Goal: Task Accomplishment & Management: Use online tool/utility

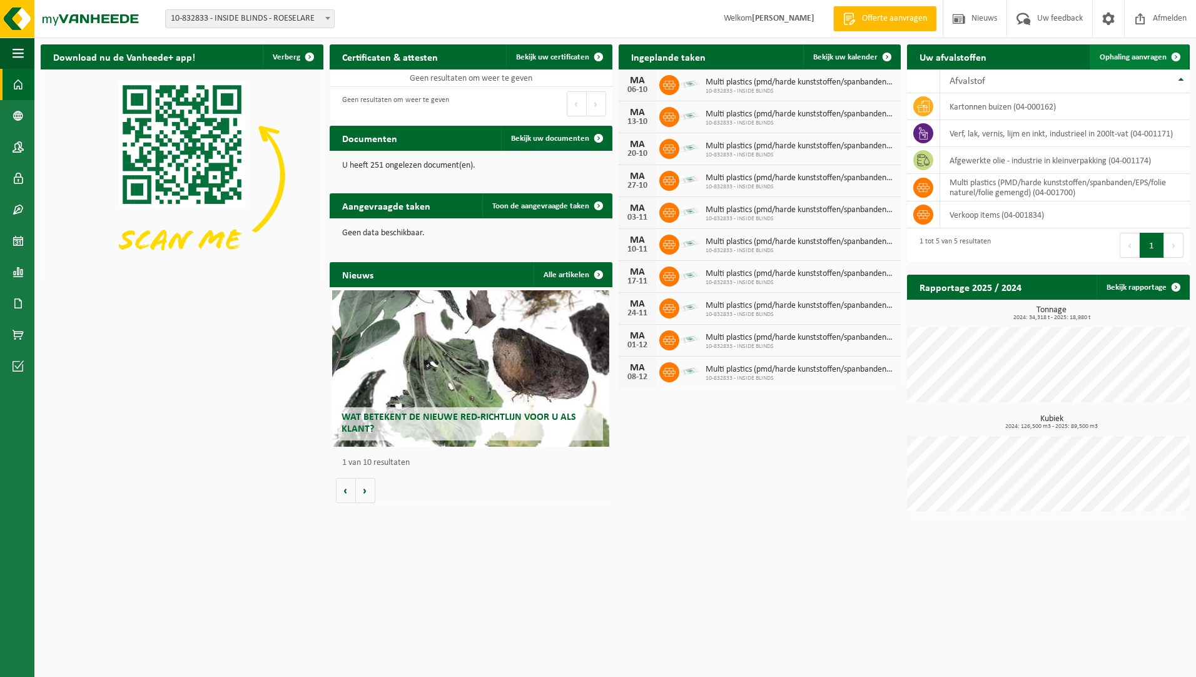
click at [1114, 55] on span "Ophaling aanvragen" at bounding box center [1133, 57] width 67 height 8
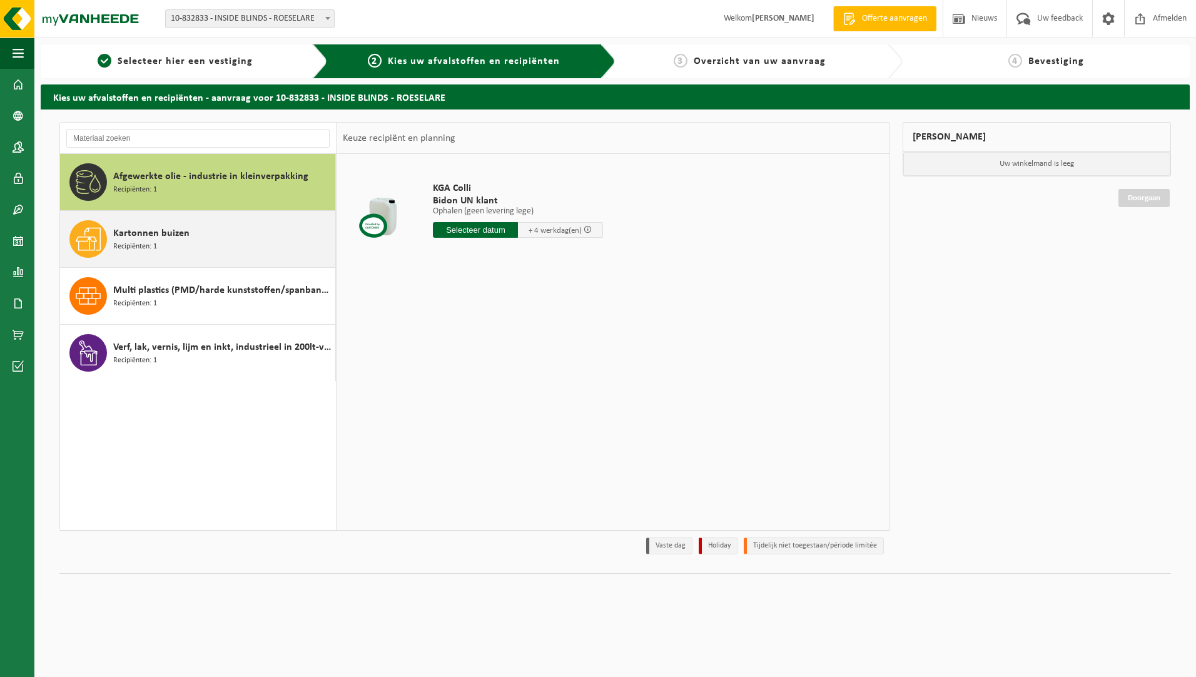
click at [173, 231] on span "Kartonnen buizen" at bounding box center [151, 233] width 76 height 15
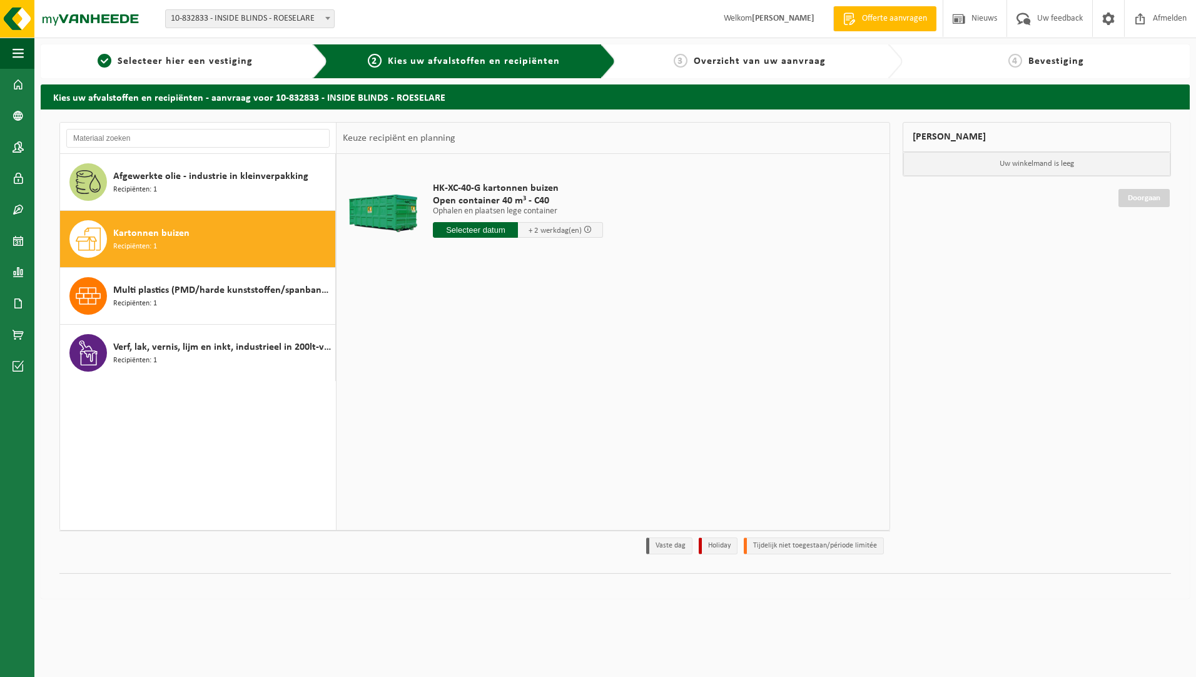
click at [457, 236] on input "text" at bounding box center [475, 230] width 85 height 16
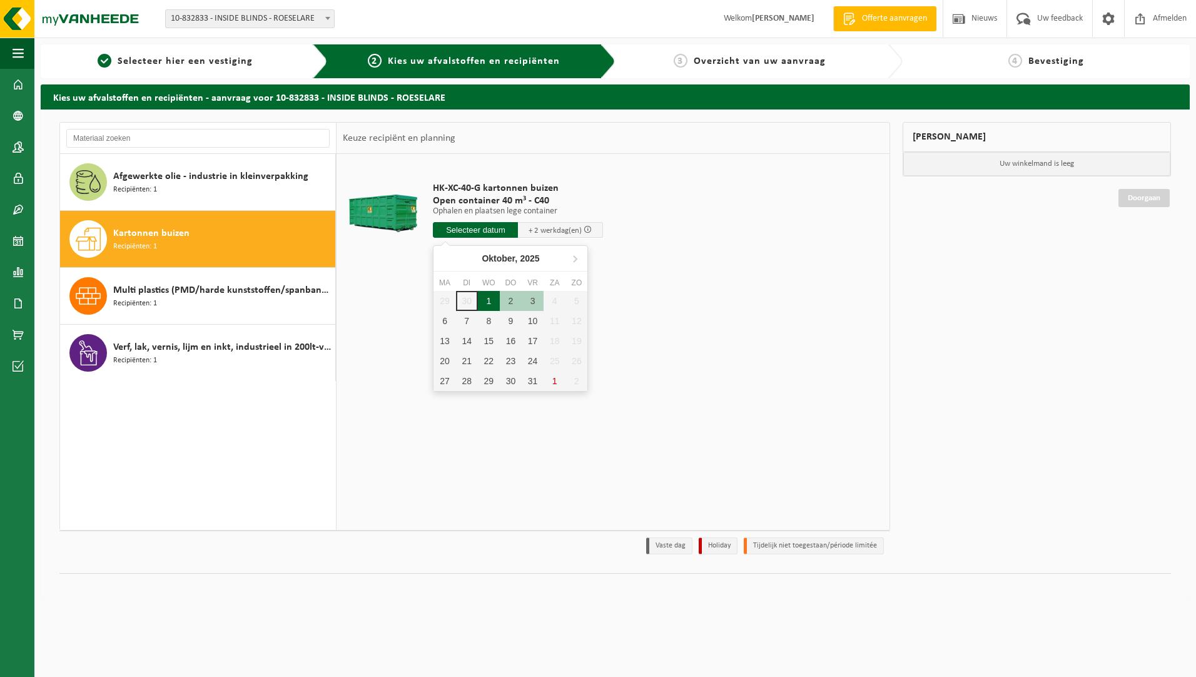
click at [490, 298] on div "1" at bounding box center [489, 301] width 22 height 20
type input "Van 2025-10-01"
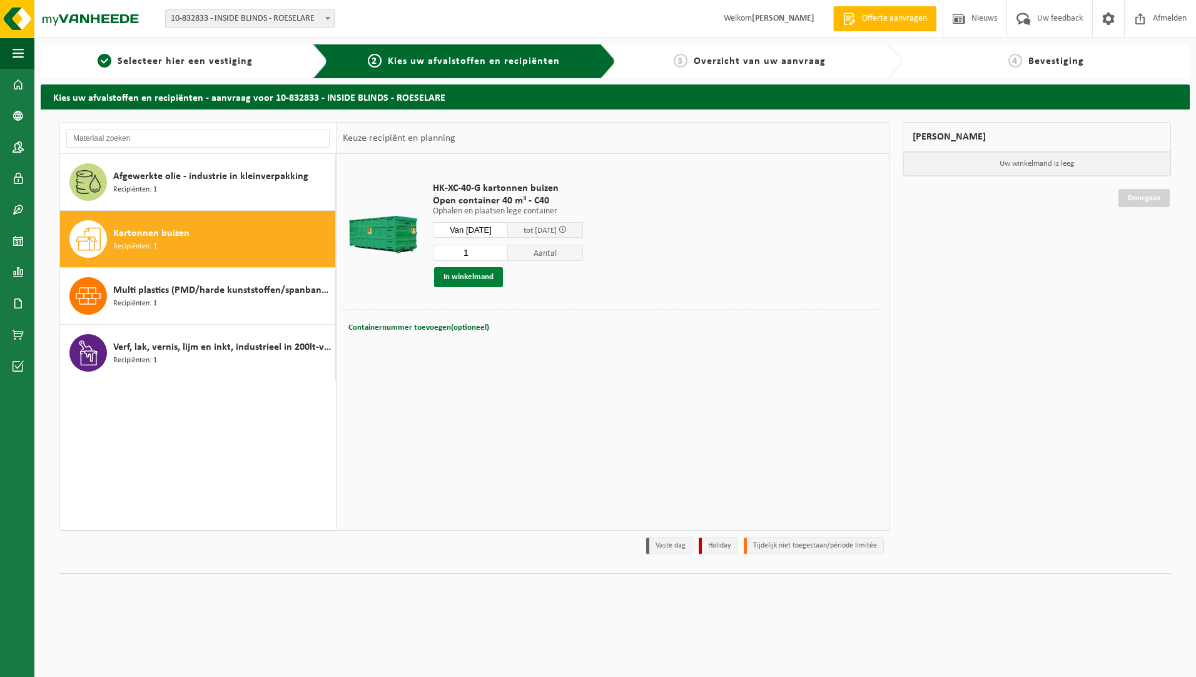
click at [481, 277] on button "In winkelmand" at bounding box center [468, 277] width 69 height 20
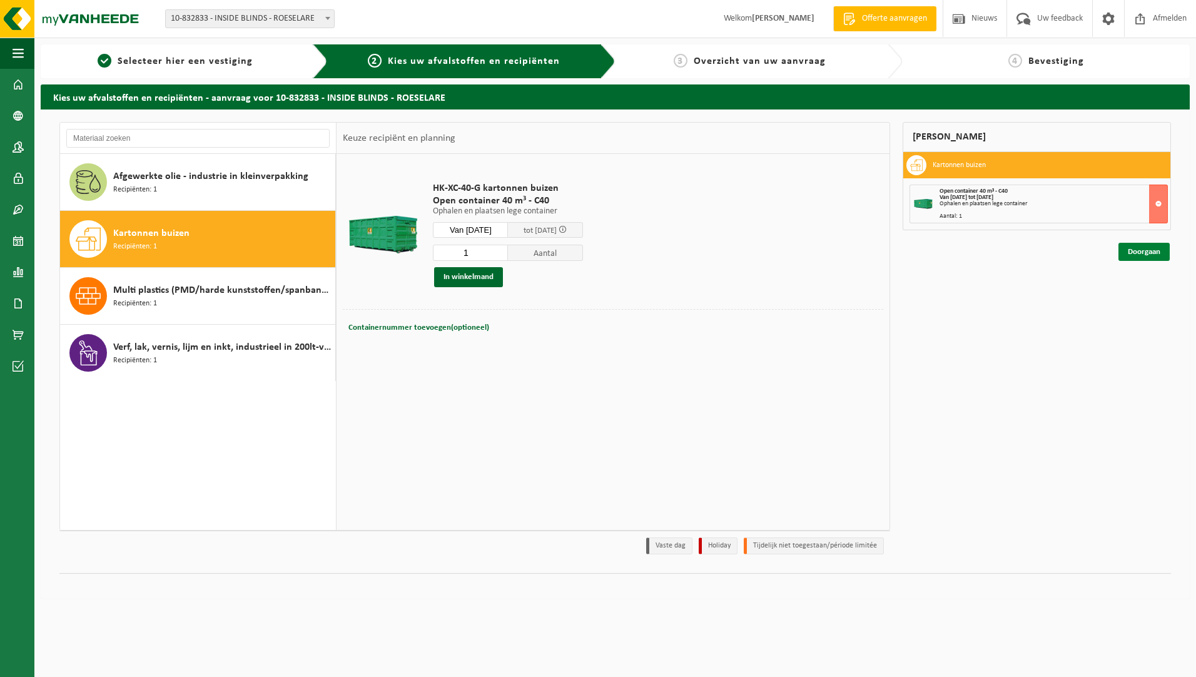
click at [1137, 252] on link "Doorgaan" at bounding box center [1144, 252] width 51 height 18
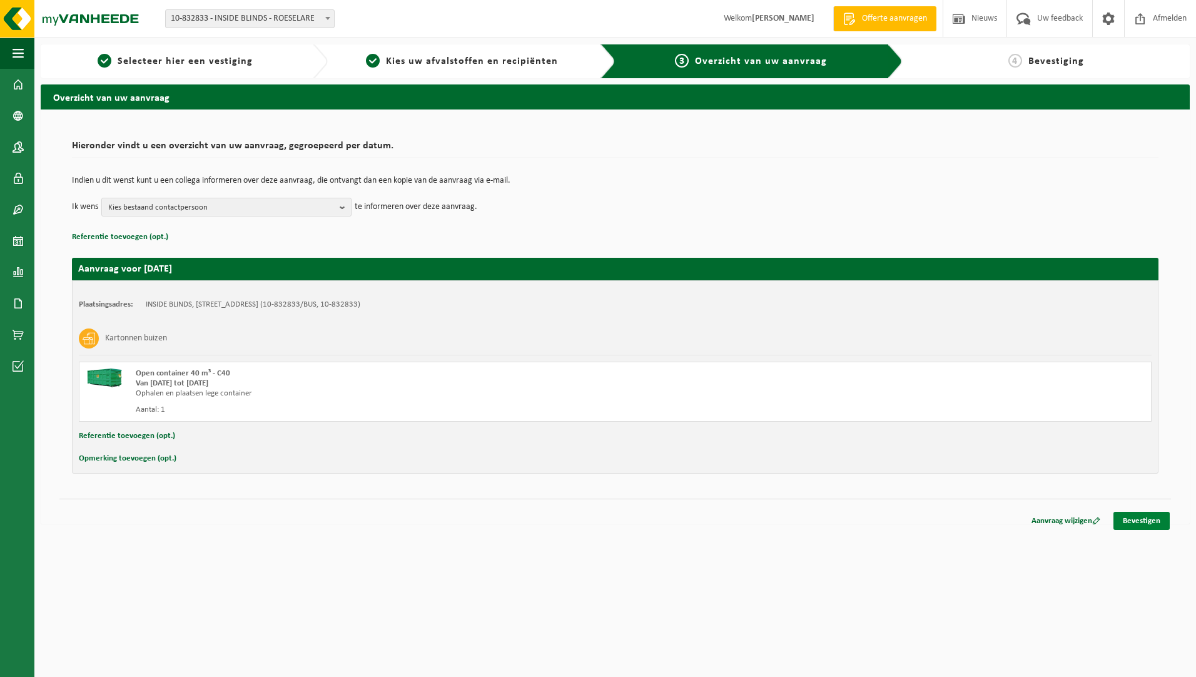
click at [1129, 525] on link "Bevestigen" at bounding box center [1142, 521] width 56 height 18
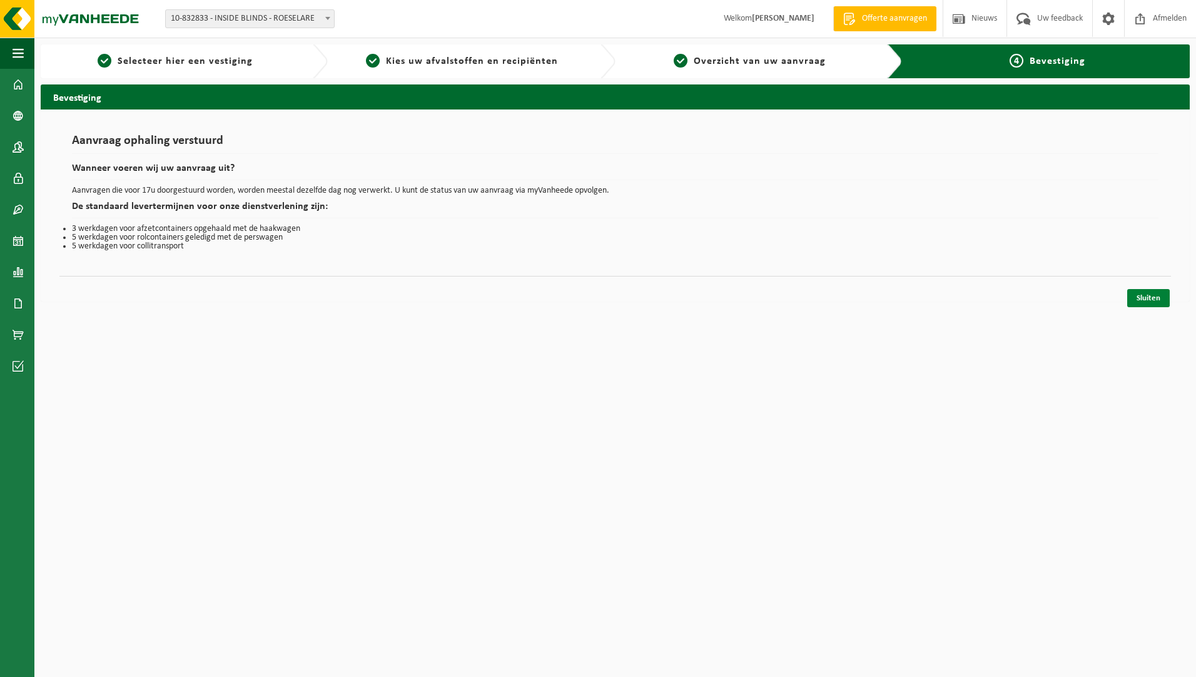
click at [1140, 302] on link "Sluiten" at bounding box center [1148, 298] width 43 height 18
